Goal: Task Accomplishment & Management: Use online tool/utility

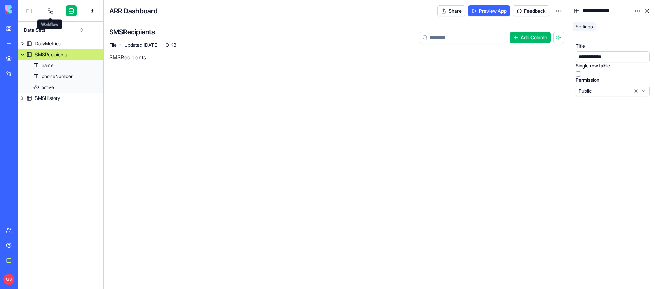
click at [55, 12] on link at bounding box center [50, 10] width 11 height 11
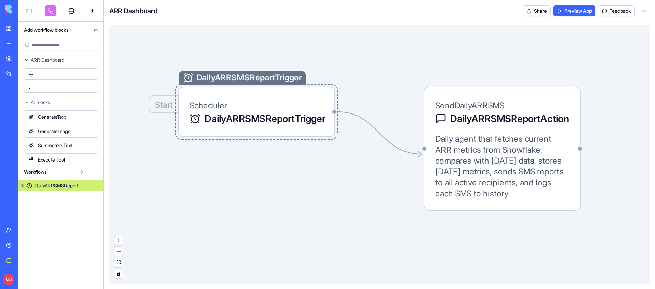
click at [310, 95] on div "Start DailyARRSMSReportTrigger Scheduler DailyARRSMSReportTrigger" at bounding box center [256, 112] width 157 height 50
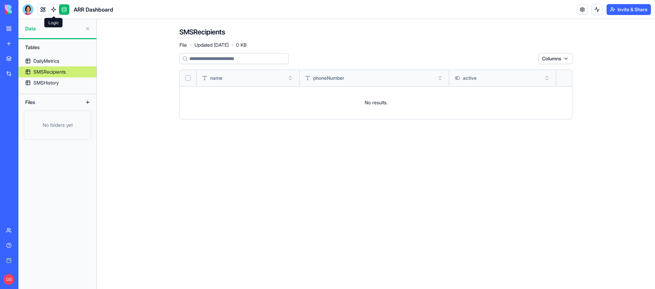
click at [48, 11] on link at bounding box center [53, 9] width 10 height 10
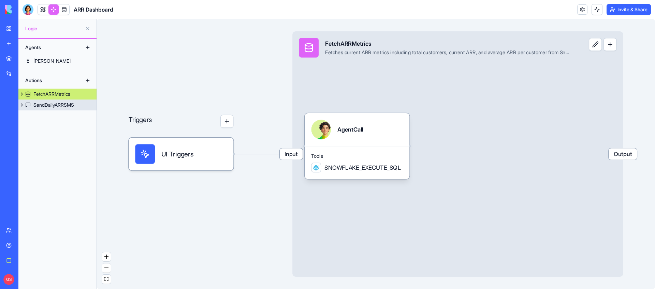
click at [63, 76] on div "SendDailyARRSMS" at bounding box center [53, 105] width 41 height 7
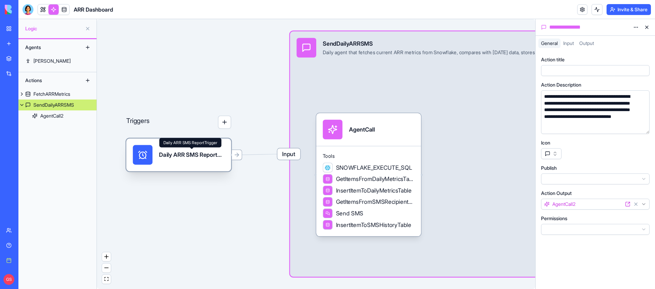
click at [211, 76] on div "Daily ARR SMS ReportTrigger" at bounding box center [191, 155] width 65 height 8
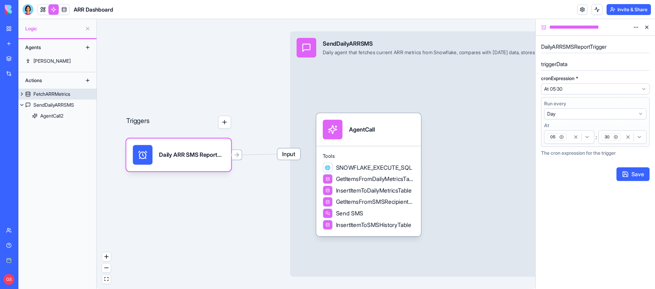
click at [50, 76] on div "FetchARRMetrics" at bounding box center [51, 94] width 37 height 7
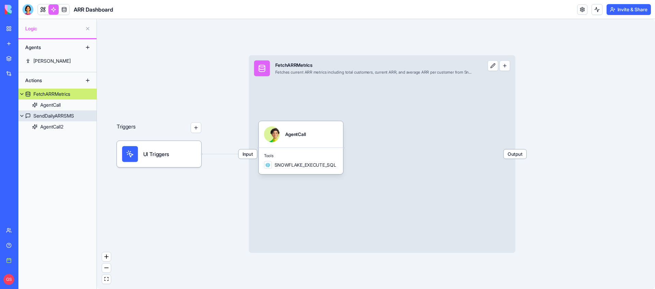
click at [74, 76] on div "SendDailyARRSMS" at bounding box center [53, 116] width 41 height 7
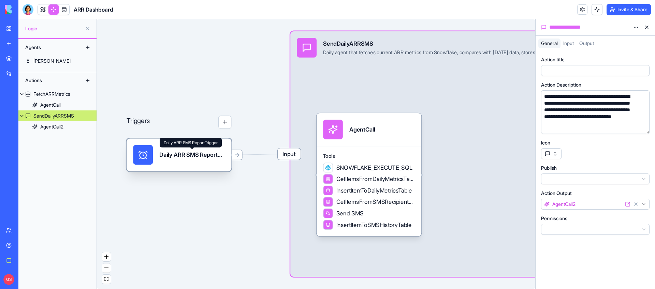
click at [189, 76] on div "Daily ARR SMS ReportTrigger" at bounding box center [191, 155] width 65 height 8
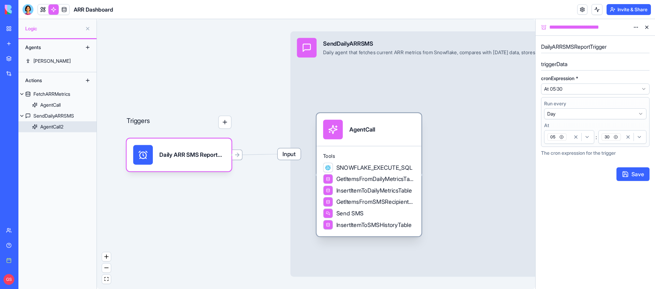
click at [402, 76] on div "AgentCall" at bounding box center [369, 130] width 92 height 20
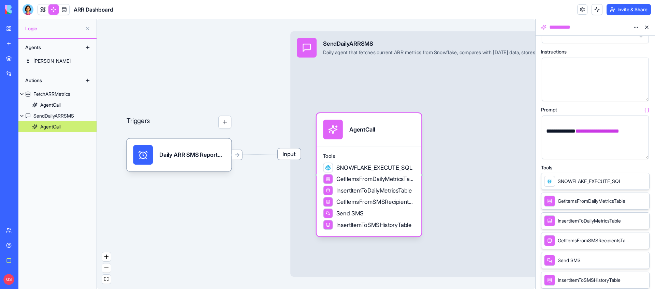
scroll to position [309, 0]
click at [64, 8] on link at bounding box center [64, 9] width 10 height 10
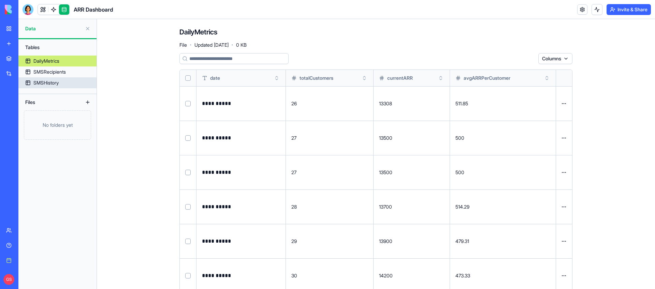
click at [55, 76] on link "SMSHistory" at bounding box center [57, 82] width 78 height 11
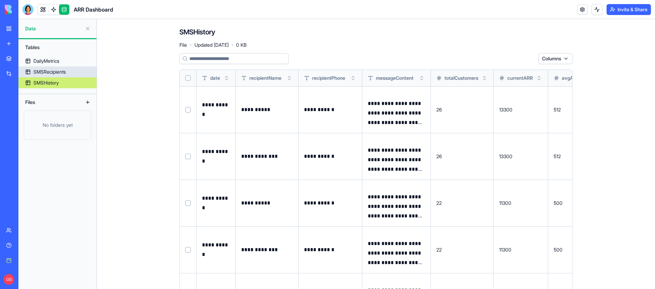
click at [56, 72] on div "SMSRecipients" at bounding box center [49, 72] width 32 height 7
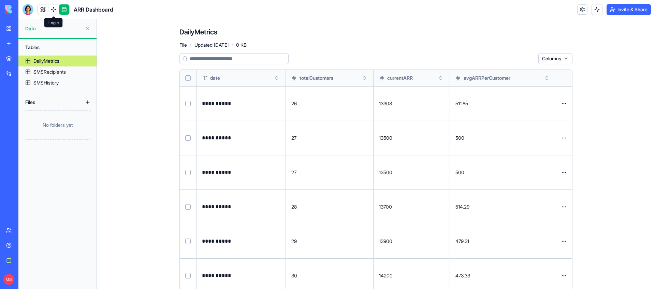
click at [53, 9] on link at bounding box center [53, 9] width 10 height 10
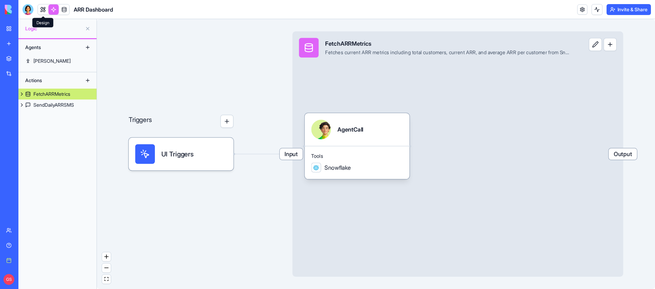
click at [41, 7] on link at bounding box center [43, 9] width 10 height 10
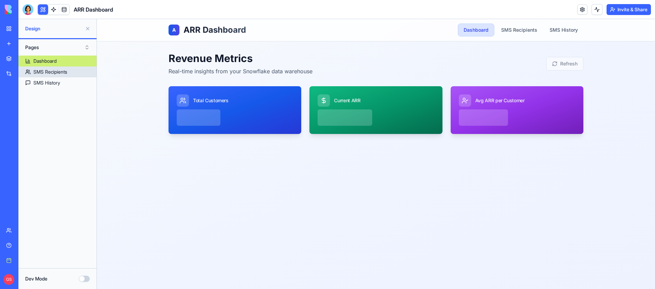
click at [71, 73] on link "SMS Recipients" at bounding box center [57, 72] width 78 height 11
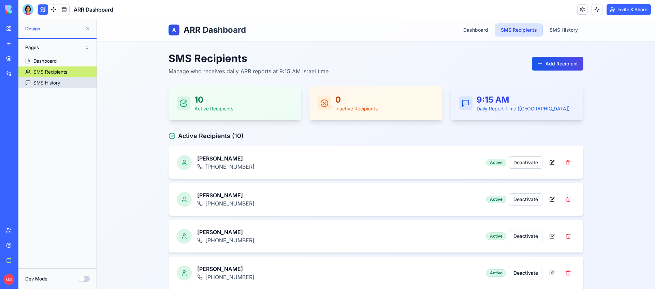
click at [44, 86] on div "SMS History" at bounding box center [46, 82] width 27 height 7
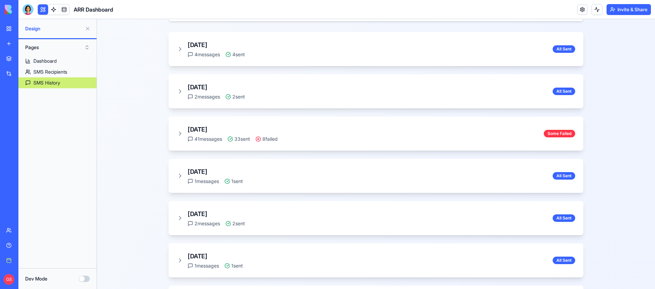
scroll to position [165, 0]
click at [182, 132] on icon at bounding box center [180, 134] width 7 height 7
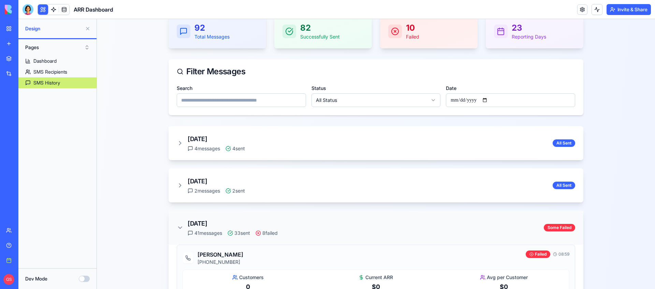
scroll to position [31, 0]
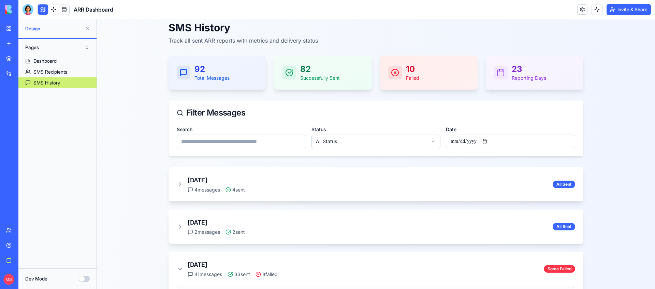
click at [490, 138] on input "Date" at bounding box center [510, 142] width 129 height 14
type input "**********"
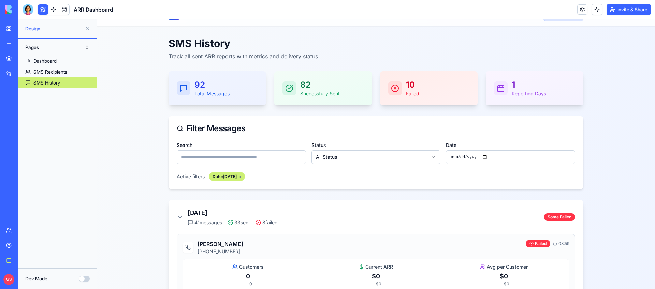
scroll to position [0, 0]
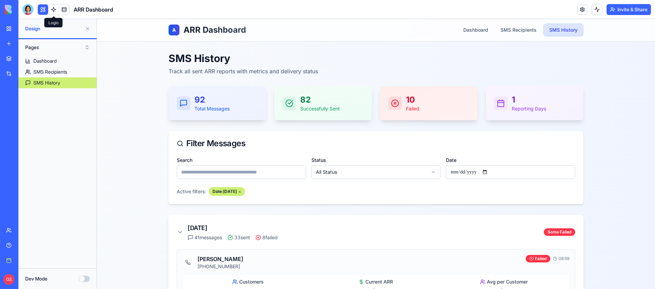
click at [56, 9] on link at bounding box center [53, 9] width 10 height 10
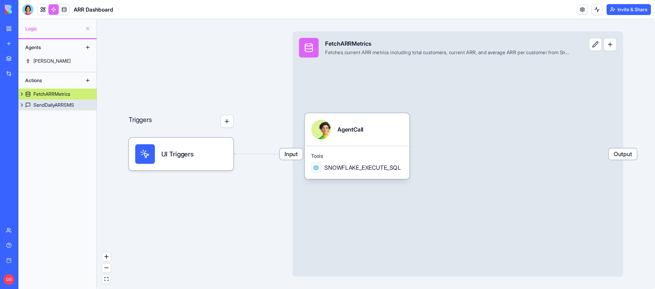
click at [74, 103] on div "SendDailyARRSMS" at bounding box center [53, 105] width 41 height 7
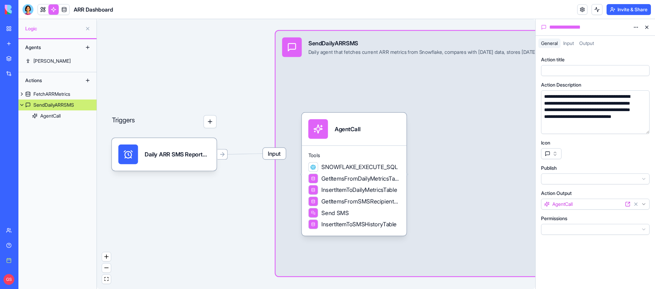
click at [465, 104] on div "Input SendDailyARRSMS Daily agent that fetches current ARR metrics from Snowfla…" at bounding box center [441, 154] width 331 height 246
click at [574, 41] on span "Input" at bounding box center [568, 43] width 11 height 6
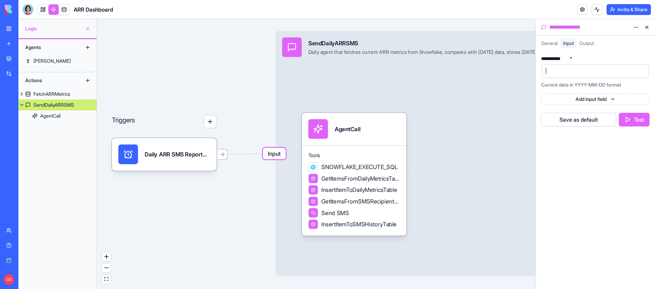
click at [574, 68] on div at bounding box center [589, 71] width 91 height 10
click at [222, 157] on icon at bounding box center [222, 154] width 6 height 6
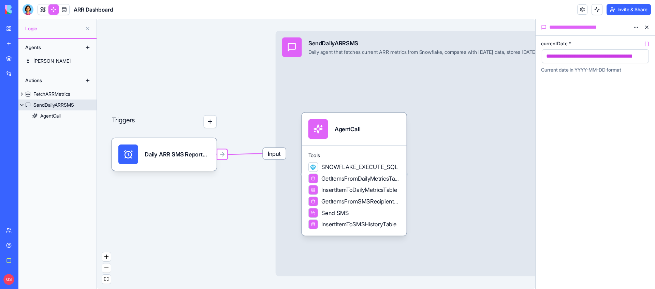
click at [277, 150] on span "Input" at bounding box center [274, 154] width 23 height 12
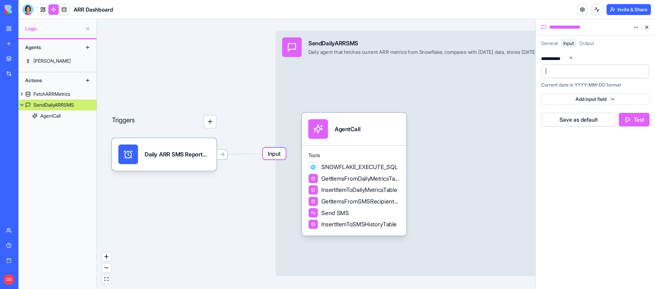
click at [578, 76] on div at bounding box center [589, 71] width 91 height 10
click at [636, 119] on button "Test" at bounding box center [634, 120] width 31 height 14
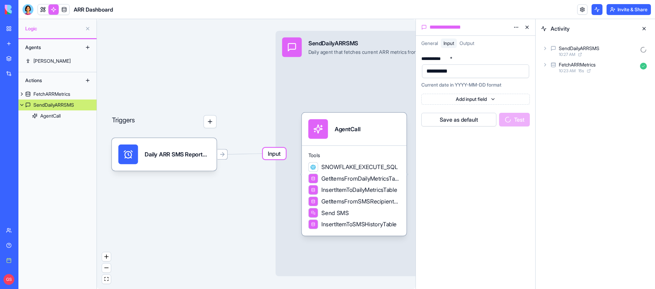
click at [547, 46] on icon at bounding box center [544, 48] width 5 height 5
click at [556, 77] on icon at bounding box center [556, 78] width 5 height 5
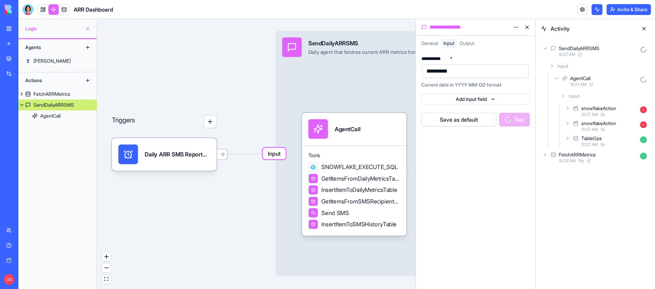
click at [570, 121] on div "snowflakeAction 10:27 AM 3 s" at bounding box center [606, 126] width 86 height 15
click at [573, 154] on icon at bounding box center [574, 154] width 5 height 5
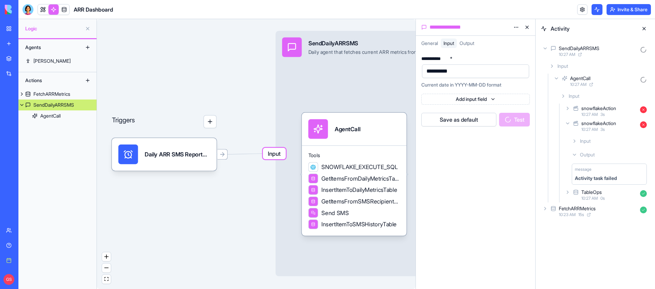
click at [575, 149] on div "Output" at bounding box center [609, 155] width 80 height 12
click at [575, 138] on div "Input" at bounding box center [609, 141] width 80 height 12
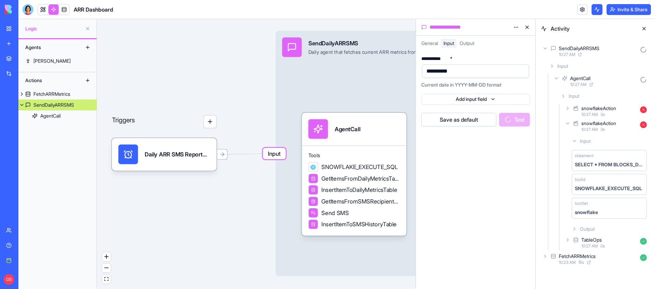
click at [575, 138] on div "Input" at bounding box center [609, 141] width 80 height 12
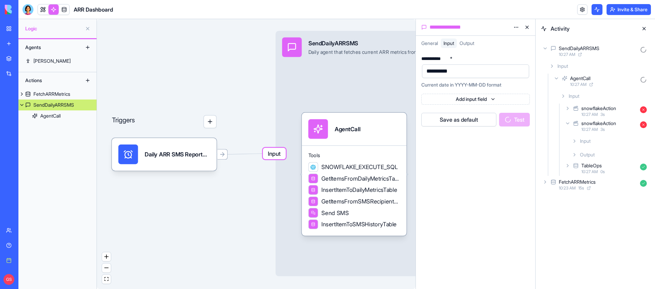
click at [557, 78] on icon at bounding box center [556, 78] width 3 height 1
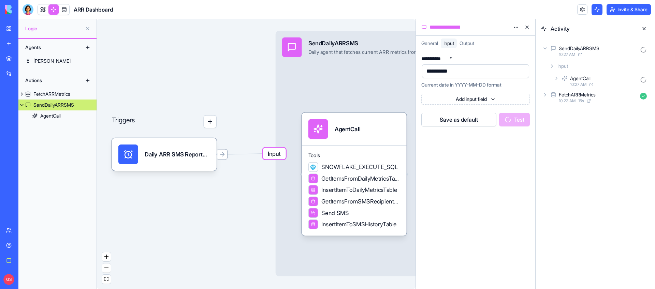
click at [559, 78] on icon at bounding box center [556, 78] width 5 height 5
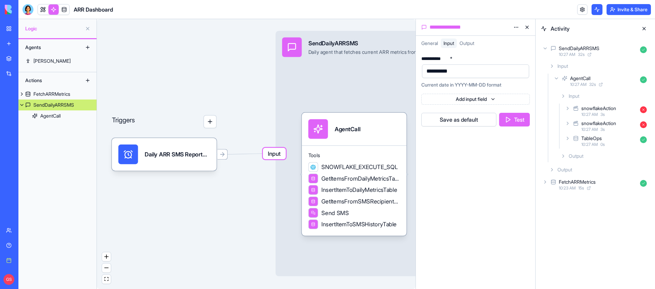
click at [560, 153] on div "Output" at bounding box center [604, 156] width 92 height 12
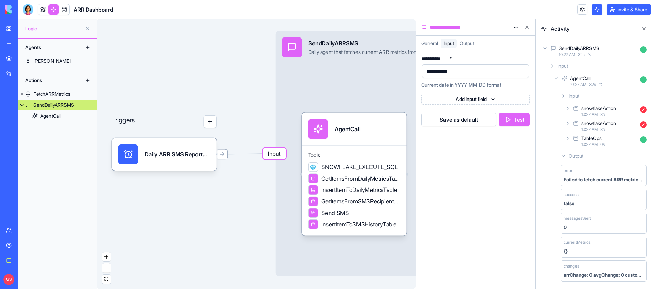
click at [560, 153] on div "Output" at bounding box center [604, 156] width 92 height 12
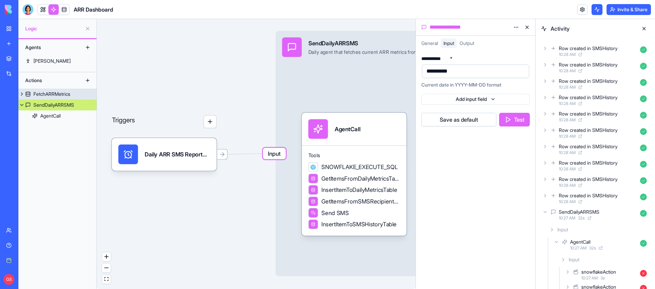
click at [65, 91] on div "FetchARRMetrics" at bounding box center [51, 94] width 37 height 7
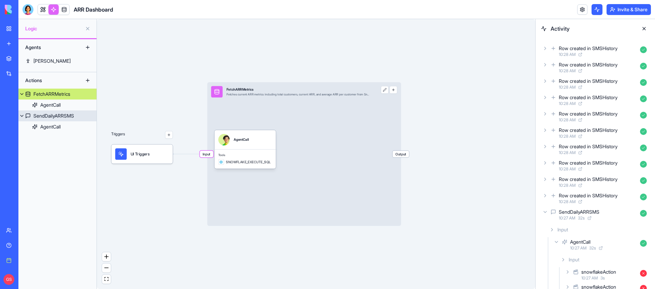
click at [49, 116] on div "SendDailyARRSMS" at bounding box center [53, 116] width 41 height 7
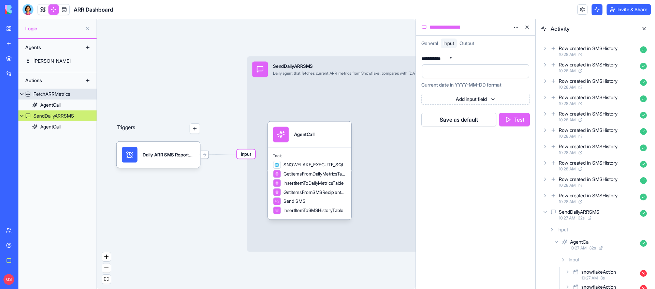
click at [63, 93] on div "FetchARRMetrics" at bounding box center [51, 94] width 37 height 7
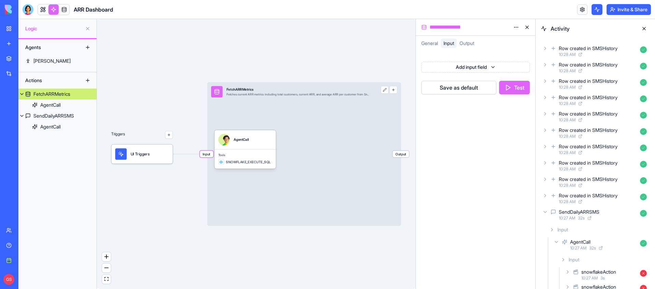
click at [309, 129] on div "Input FetchARRMetrics Fetches current ARR metrics including total customers, cu…" at bounding box center [304, 154] width 194 height 144
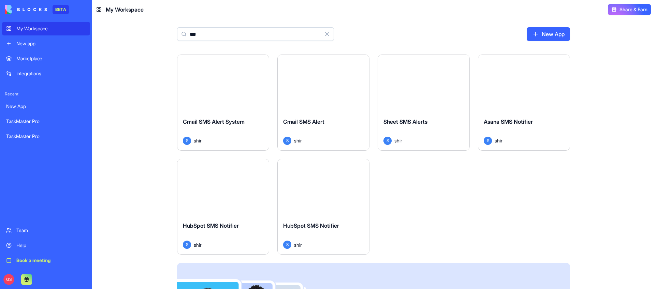
click at [45, 31] on div "My Workspace" at bounding box center [51, 28] width 70 height 7
click at [239, 31] on input "***" at bounding box center [255, 34] width 157 height 14
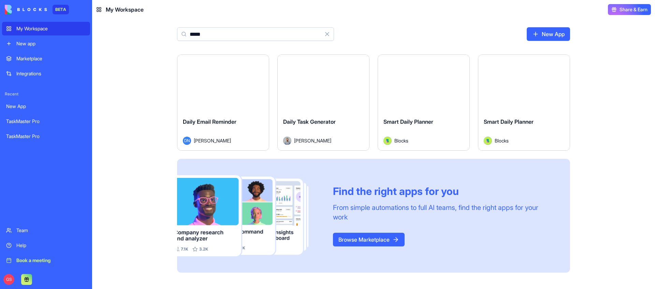
click at [247, 33] on input "*****" at bounding box center [255, 34] width 157 height 14
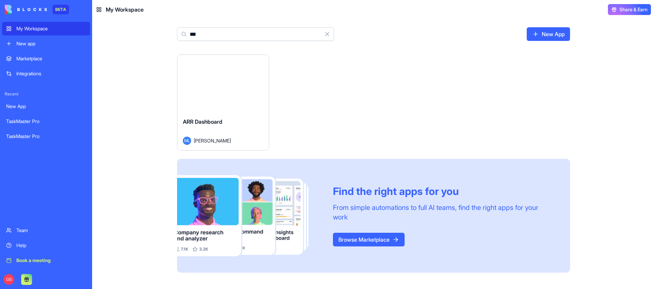
type input "***"
click at [215, 126] on div "ARR Dashboard" at bounding box center [223, 127] width 80 height 19
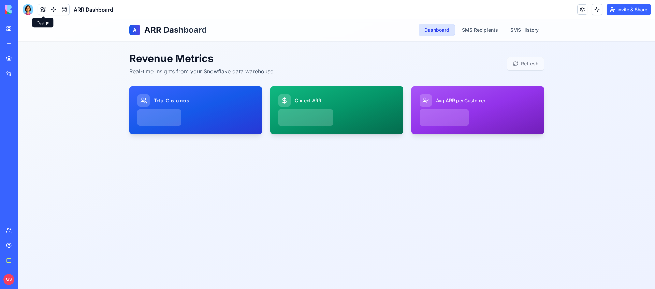
click at [44, 8] on button at bounding box center [43, 9] width 10 height 10
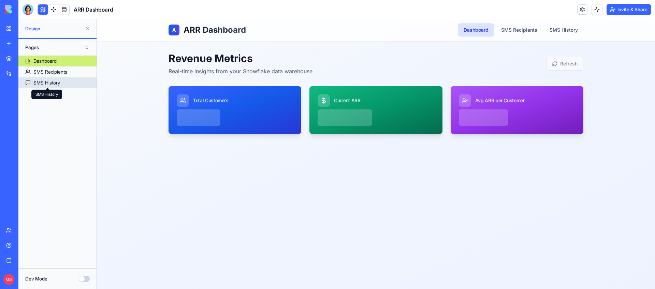
click at [54, 83] on div "SMS History" at bounding box center [46, 82] width 27 height 7
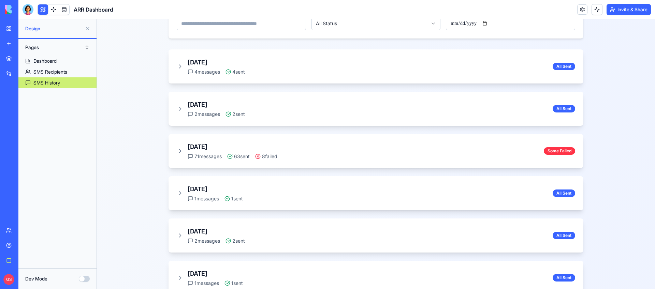
scroll to position [150, 0]
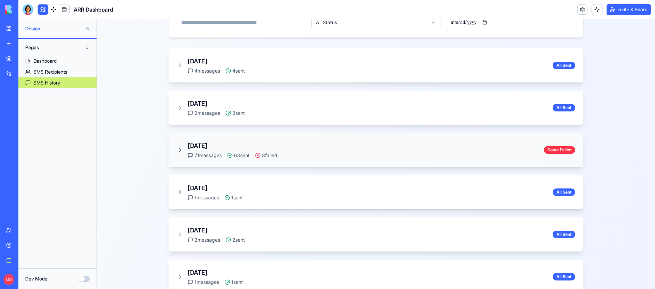
click at [173, 146] on div "Aug 25, 2025 71 messages 63 sent 8 failed Some Failed" at bounding box center [375, 150] width 415 height 34
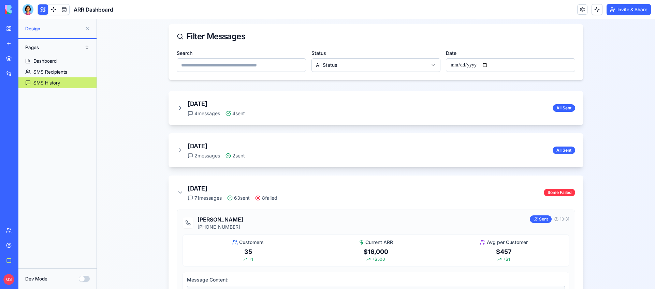
scroll to position [111, 0]
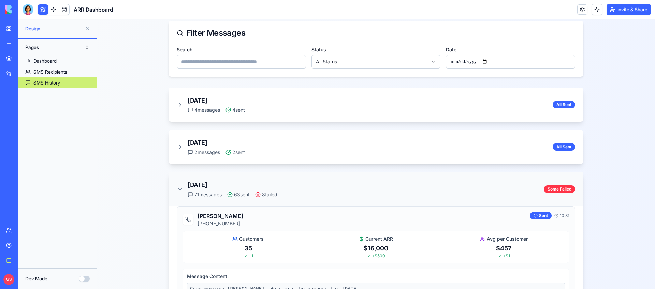
click at [181, 184] on div "Aug 25, 2025 71 messages 63 sent 8 failed" at bounding box center [227, 189] width 101 height 18
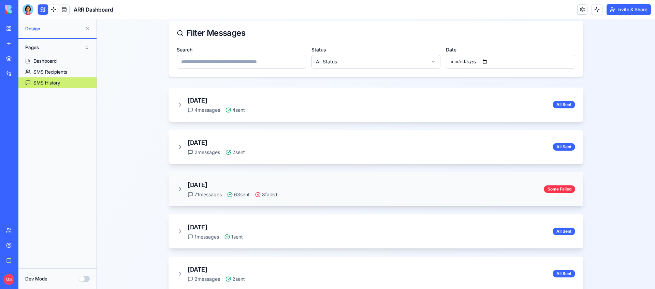
click at [181, 184] on div "Aug 25, 2025 71 messages 63 sent 8 failed" at bounding box center [227, 189] width 101 height 18
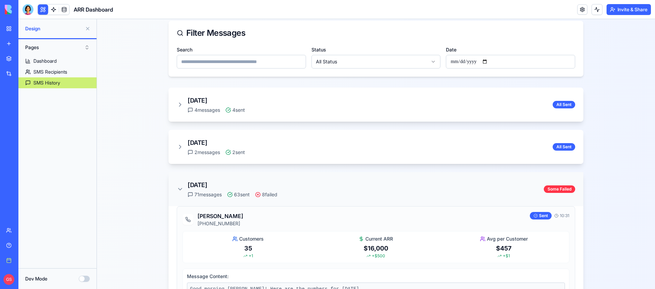
click at [242, 192] on span "63 sent" at bounding box center [238, 194] width 23 height 7
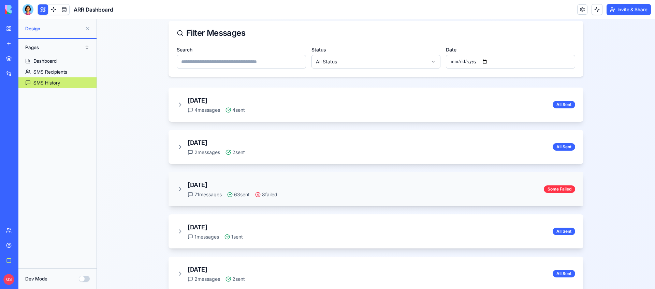
click at [242, 192] on span "63 sent" at bounding box center [238, 194] width 23 height 7
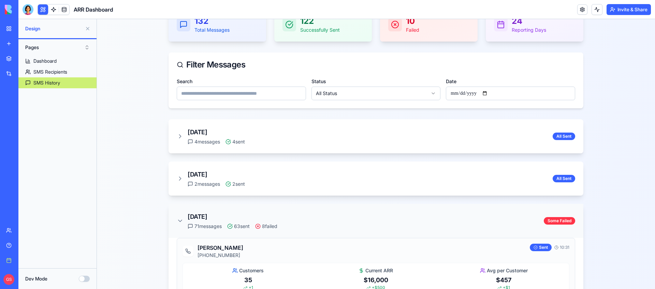
scroll to position [80, 0]
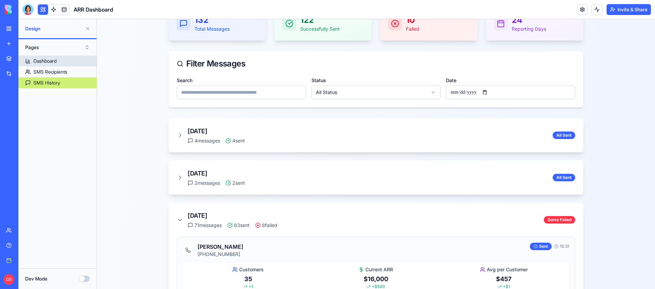
click at [74, 61] on link "Dashboard" at bounding box center [57, 61] width 78 height 11
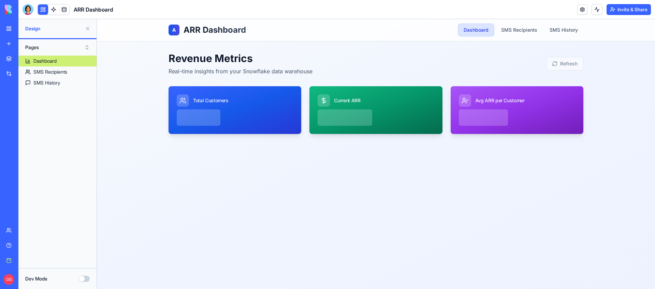
click at [86, 279] on button "Dev Mode" at bounding box center [84, 279] width 11 height 6
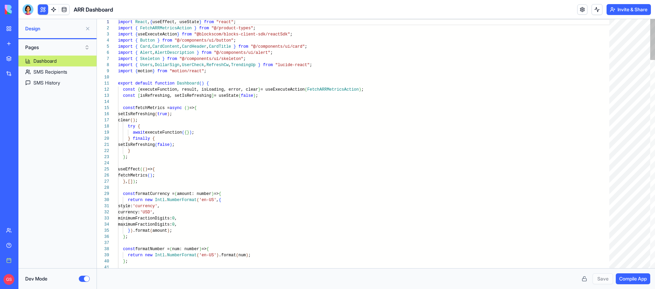
scroll to position [43, 0]
click at [57, 8] on link at bounding box center [53, 9] width 10 height 10
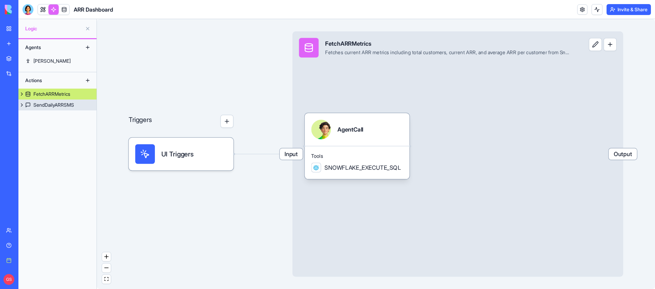
click at [62, 102] on div "SendDailyARRSMS" at bounding box center [53, 105] width 41 height 7
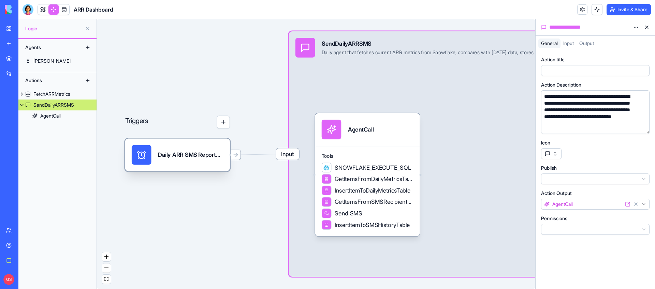
click at [194, 148] on div "Daily ARR SMS ReportTrigger" at bounding box center [190, 155] width 65 height 20
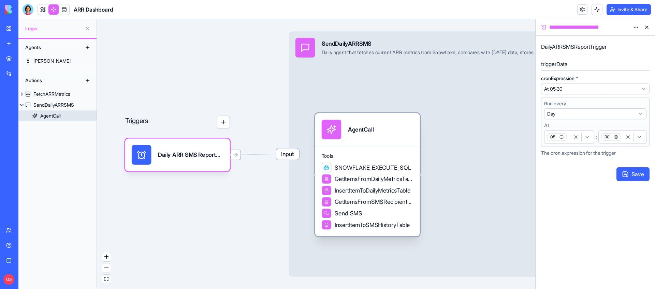
click at [332, 145] on div "AgentCall" at bounding box center [367, 129] width 105 height 33
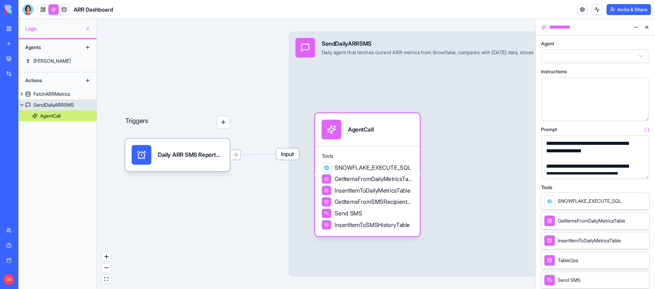
click at [402, 60] on div "Input SendDailyARRSMS Daily agent that fetches current ARR metrics from Snowfla…" at bounding box center [431, 47] width 285 height 33
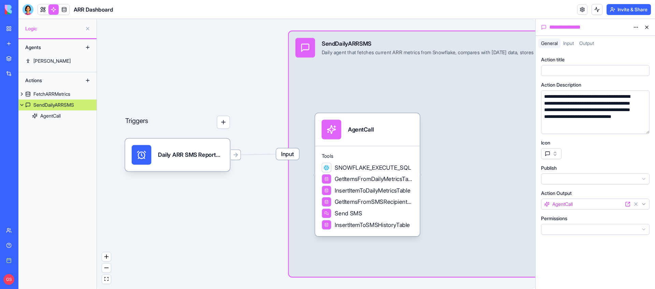
click at [633, 27] on html "**********" at bounding box center [327, 144] width 655 height 289
click at [623, 42] on div "State" at bounding box center [619, 41] width 40 height 11
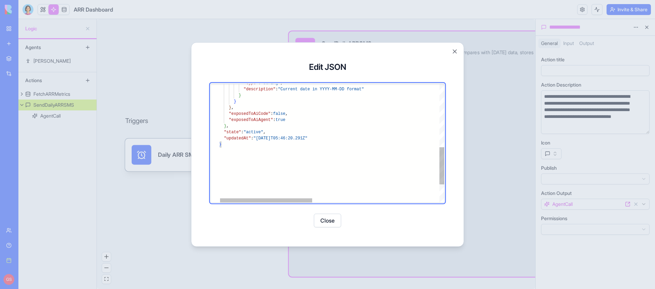
type textarea "**********"
click at [248, 117] on div "} , "state" : "active" , "updatedAt" : "2025-08-21T05:46:20.291Z" } "exposedToA…" at bounding box center [486, 72] width 534 height 377
click at [454, 49] on button "Close" at bounding box center [454, 51] width 7 height 7
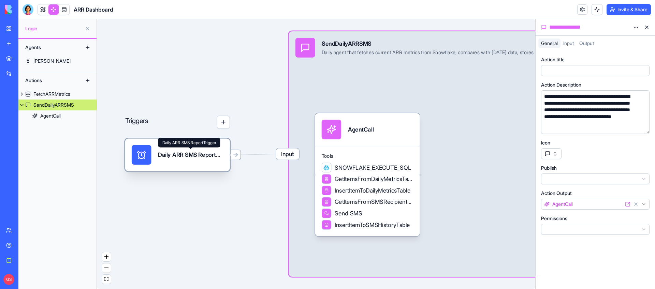
click at [182, 159] on div "Daily ARR SMS ReportTrigger" at bounding box center [190, 155] width 65 height 8
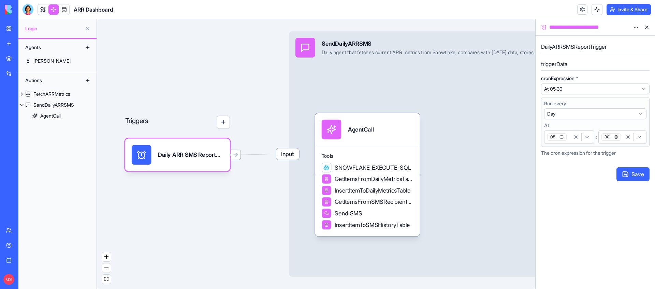
click at [647, 28] on button at bounding box center [646, 27] width 11 height 11
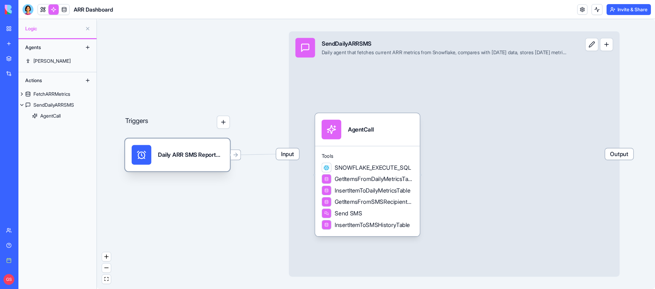
click at [193, 160] on div "Daily ARR SMS ReportTrigger" at bounding box center [190, 155] width 65 height 20
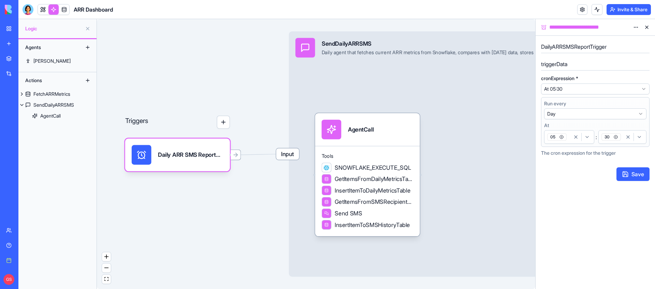
click at [633, 86] on html "**********" at bounding box center [327, 144] width 655 height 289
click at [620, 76] on html "**********" at bounding box center [327, 144] width 655 height 289
click at [635, 25] on html "**********" at bounding box center [327, 144] width 655 height 289
click at [622, 41] on div "State" at bounding box center [619, 41] width 40 height 11
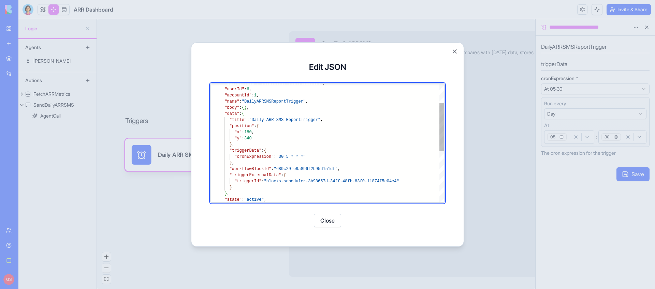
type textarea "**********"
click at [283, 156] on div ""baseBlockId" : "686255085f46e24c41a1b536" , "userId" : 6 , "accountId" : 1 , "…" at bounding box center [332, 182] width 224 height 291
click at [292, 156] on div ""baseBlockId" : "686255085f46e24c41a1b536" , "userId" : 6 , "accountId" : 1 , "…" at bounding box center [332, 182] width 224 height 291
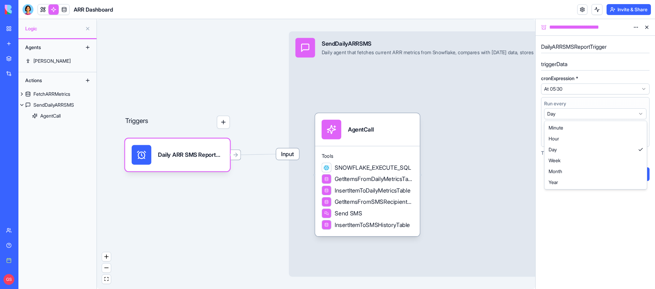
click at [575, 112] on html "**********" at bounding box center [327, 144] width 655 height 289
click at [566, 115] on html "**********" at bounding box center [327, 144] width 655 height 289
select select "**********"
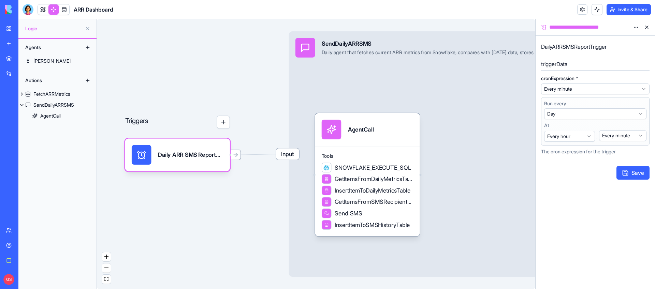
click at [585, 85] on html "**********" at bounding box center [327, 144] width 655 height 289
click at [635, 28] on html "**********" at bounding box center [327, 144] width 655 height 289
click at [626, 39] on div "State" at bounding box center [619, 41] width 40 height 11
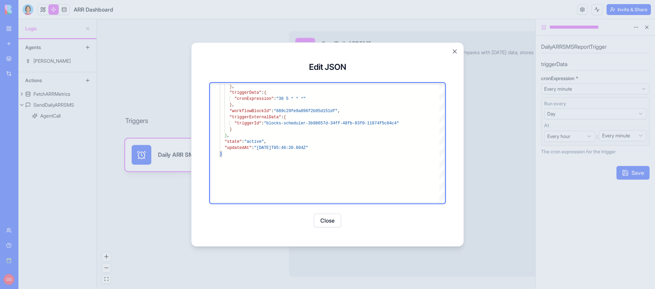
click at [330, 218] on button "Close" at bounding box center [327, 221] width 27 height 14
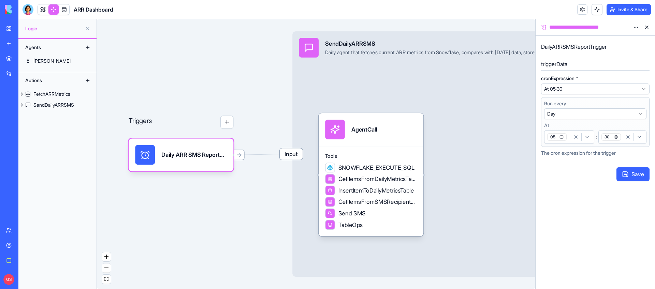
click at [644, 174] on button "Save" at bounding box center [632, 174] width 33 height 14
click at [635, 27] on html "**********" at bounding box center [327, 144] width 655 height 289
click at [619, 41] on span "State" at bounding box center [615, 41] width 11 height 7
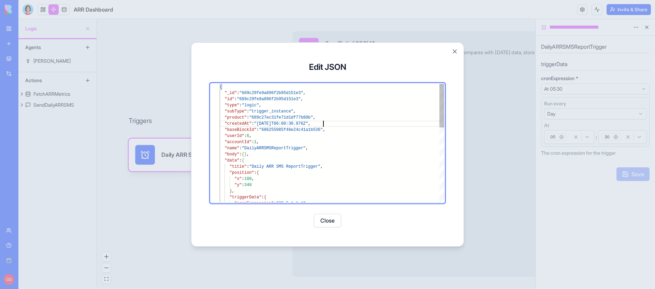
click at [343, 122] on div "{ "_id" : "689c29fe9a896f2b95d151e3" , "id" : "689c29fe9a896f2b95d151e3" , "typ…" at bounding box center [332, 244] width 224 height 321
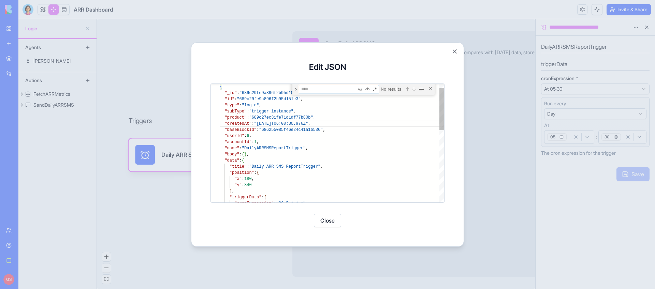
type textarea "**********"
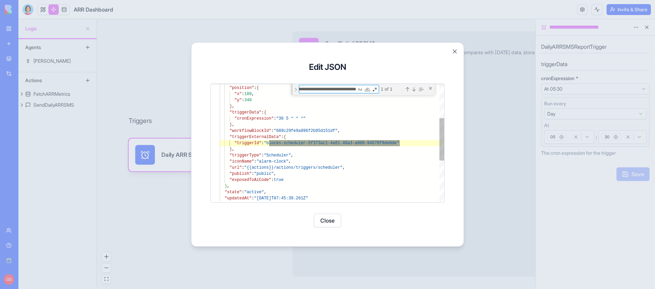
type textarea "**********"
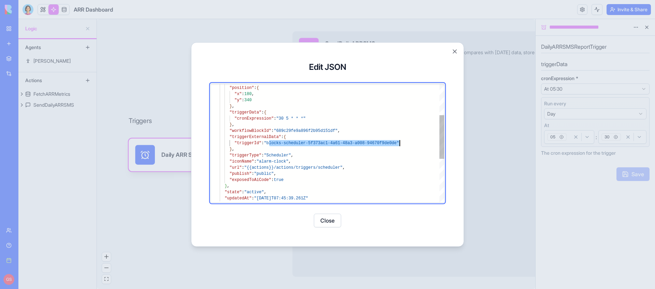
scroll to position [18, 180]
